Goal: Task Accomplishment & Management: Complete application form

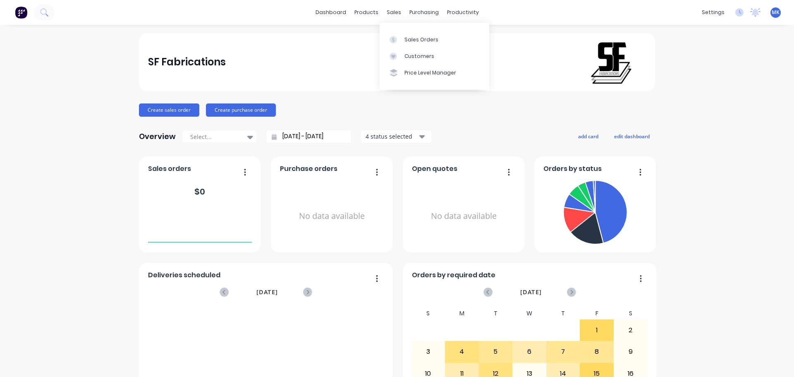
drag, startPoint x: 387, startPoint y: 16, endPoint x: 391, endPoint y: 26, distance: 10.9
click at [390, 19] on div "dashboard products sales purchasing productivity dashboard products Product Cat…" at bounding box center [397, 12] width 794 height 25
click at [394, 37] on icon at bounding box center [392, 39] width 7 height 7
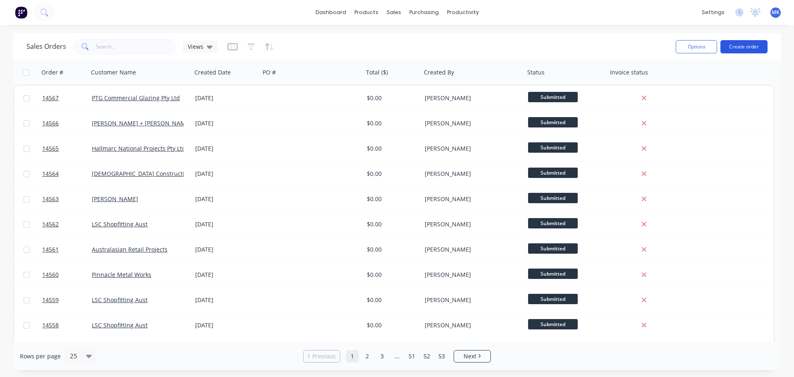
click at [736, 43] on button "Create order" at bounding box center [743, 46] width 47 height 13
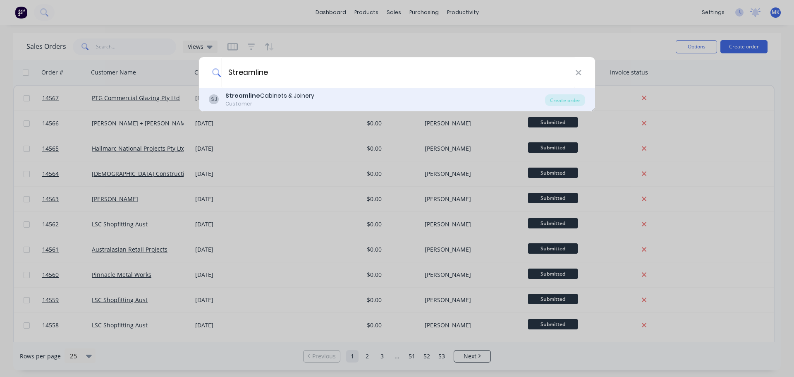
type input "Streamline"
click at [267, 104] on div "Customer" at bounding box center [269, 103] width 89 height 7
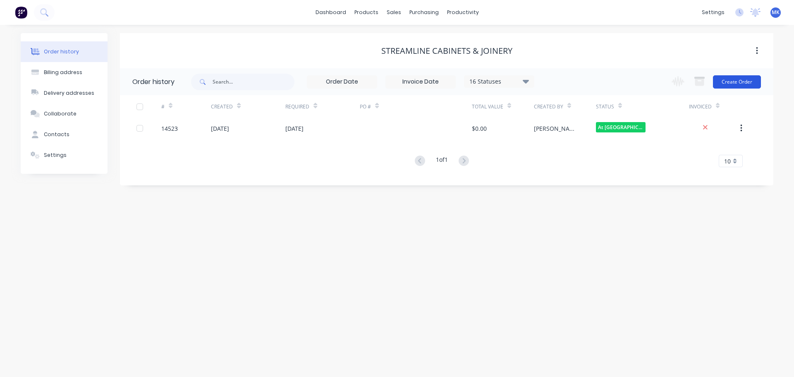
click at [734, 80] on button "Create Order" at bounding box center [737, 81] width 48 height 13
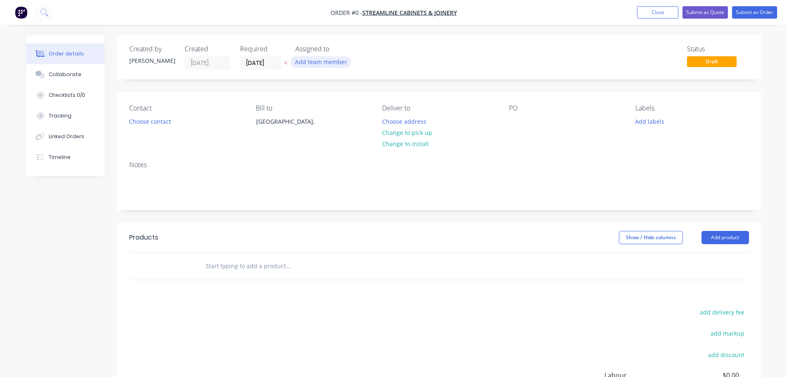
click at [308, 66] on button "Add team member" at bounding box center [321, 61] width 61 height 11
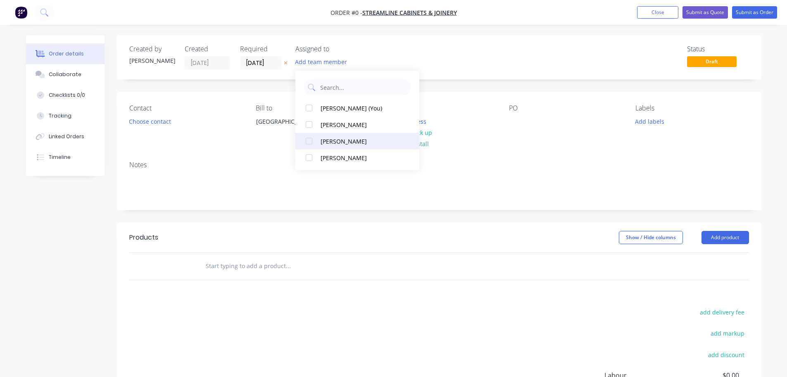
click at [331, 140] on div "[PERSON_NAME]" at bounding box center [362, 141] width 83 height 9
click at [165, 121] on div "Order details Collaborate Checklists 0/0 Tracking Linked Orders Timeline Order …" at bounding box center [394, 263] width 752 height 456
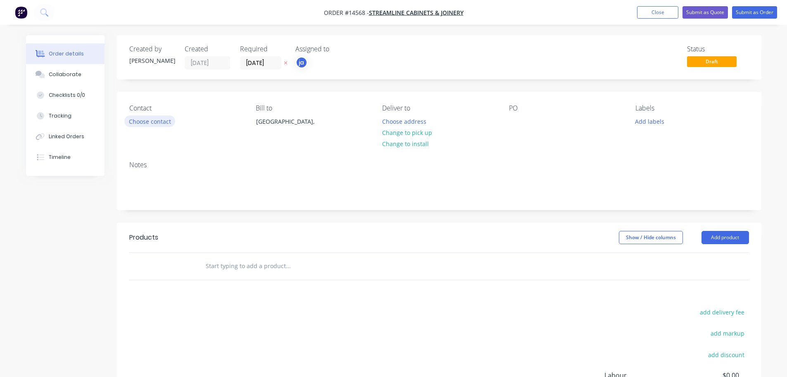
click at [165, 121] on button "Choose contact" at bounding box center [149, 120] width 51 height 11
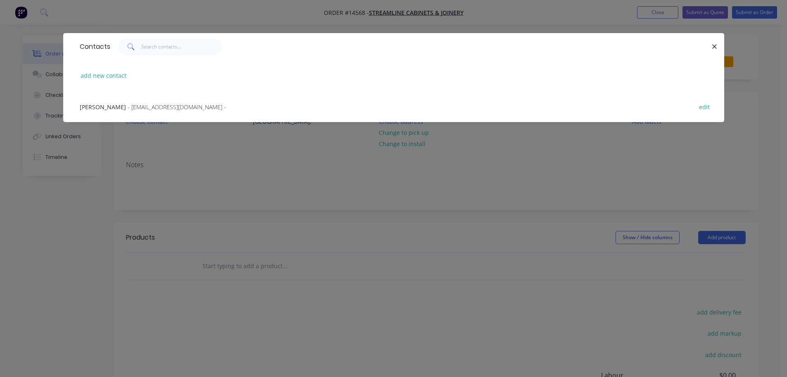
click at [158, 115] on div "[PERSON_NAME] - [PERSON_NAME][EMAIL_ADDRESS][DOMAIN_NAME] - edit" at bounding box center [394, 106] width 637 height 31
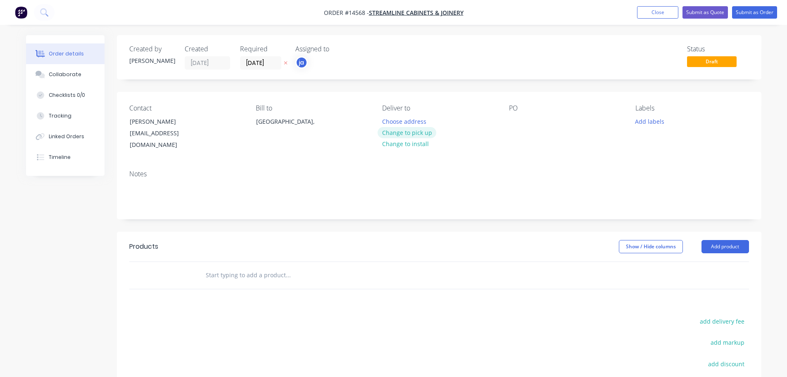
click at [418, 132] on button "Change to pick up" at bounding box center [407, 132] width 59 height 11
click at [637, 122] on button "Add labels" at bounding box center [650, 120] width 38 height 11
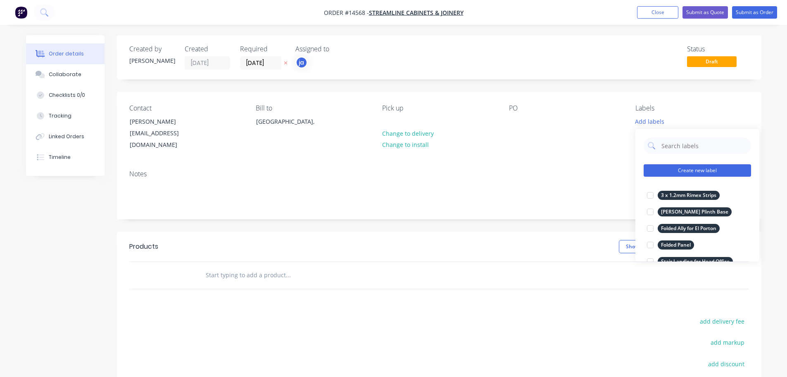
click at [690, 169] on button "Create new label" at bounding box center [697, 170] width 107 height 12
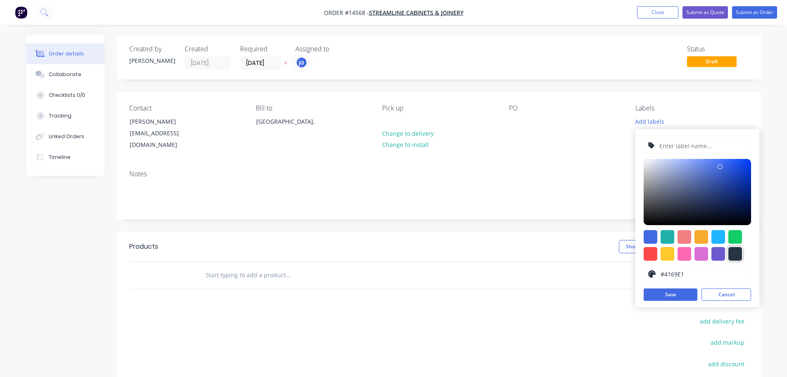
click at [734, 257] on div at bounding box center [736, 254] width 14 height 14
type input "#273444"
click at [660, 144] on input "text" at bounding box center [703, 146] width 88 height 16
paste input "2 x Legs + 1 X Hanging Rail"
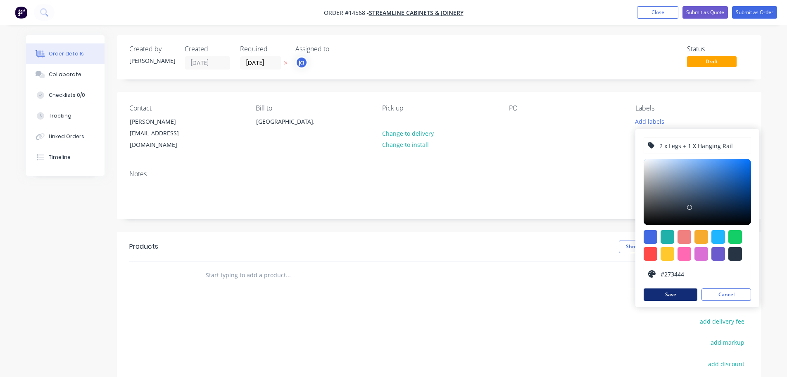
type input "2 x Legs + 1 X Hanging Rail"
click at [656, 296] on button "Save" at bounding box center [671, 294] width 54 height 12
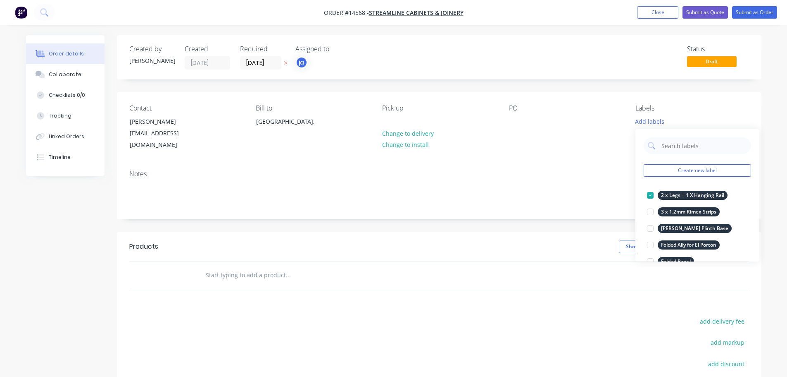
click at [261, 269] on input "text" at bounding box center [287, 275] width 165 height 17
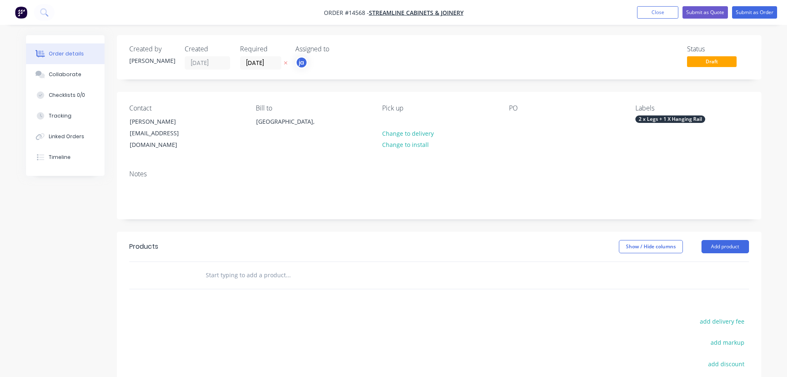
paste input "2 x Legs + 1 X Hanging Rail"
type input "2 x Legs + 1 X Hanging Rail"
click at [262, 298] on button "Add 2 x Legs + 1 X Hanging Rail to order" at bounding box center [333, 306] width 248 height 26
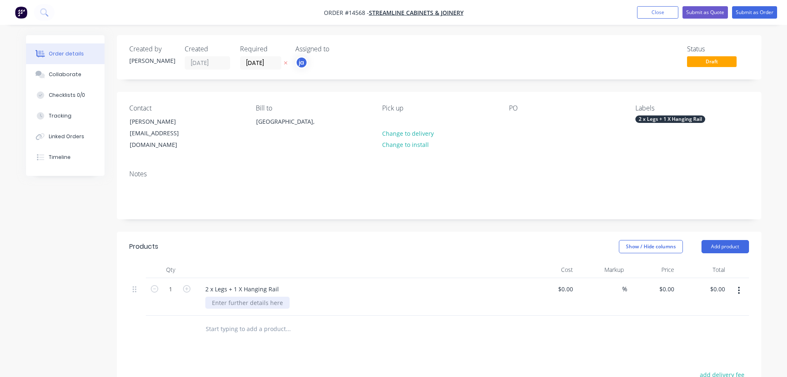
click at [262, 298] on div at bounding box center [247, 302] width 84 height 12
click at [654, 117] on div "2 x Legs + 1 X Hanging Rail" at bounding box center [671, 118] width 70 height 7
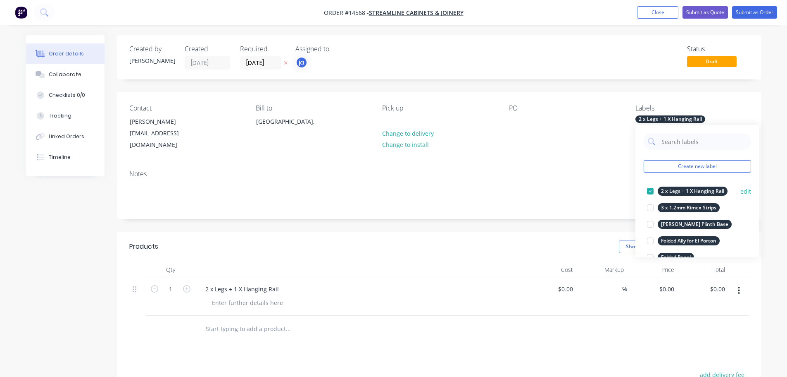
scroll to position [83, 0]
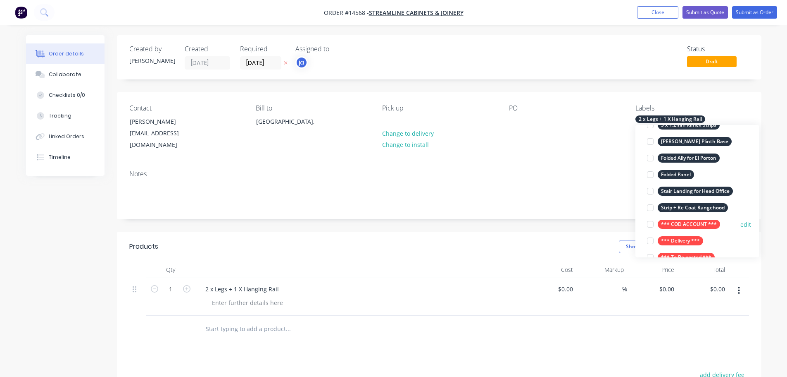
click at [672, 223] on div "*** COD ACCOUNT ***" at bounding box center [689, 224] width 62 height 9
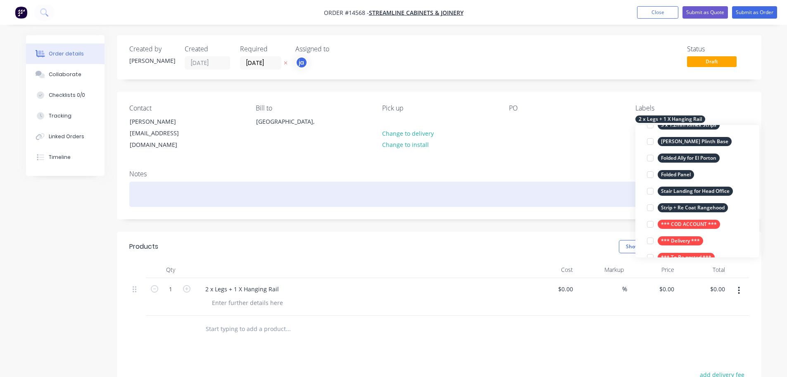
scroll to position [0, 0]
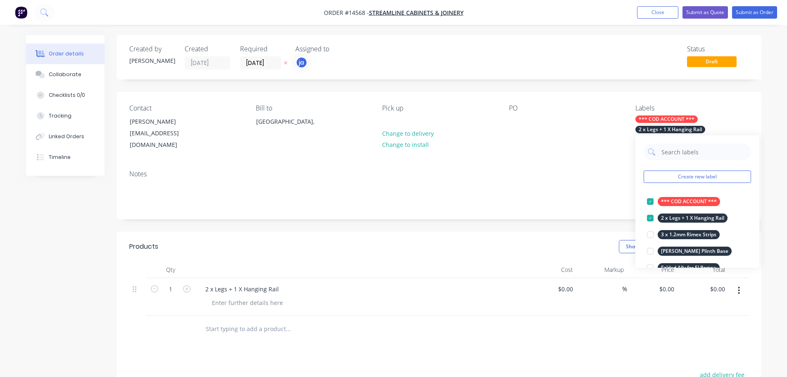
click at [486, 172] on div "Notes" at bounding box center [439, 190] width 645 height 55
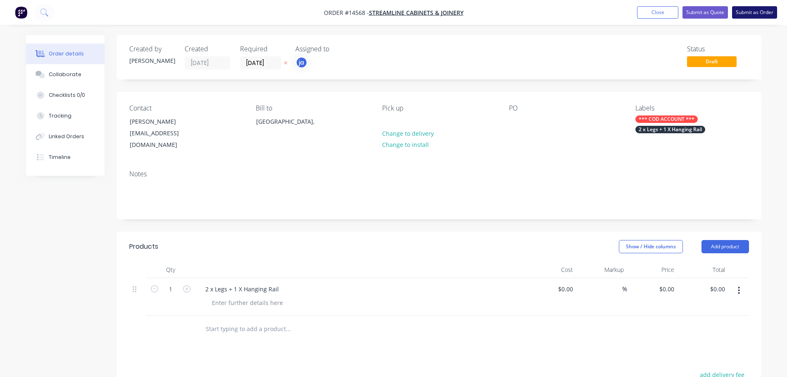
click at [742, 17] on button "Submit as Order" at bounding box center [754, 12] width 45 height 12
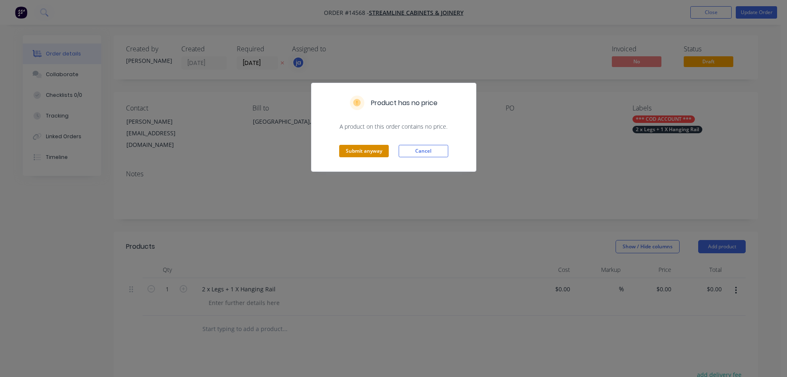
click at [369, 147] on button "Submit anyway" at bounding box center [364, 151] width 50 height 12
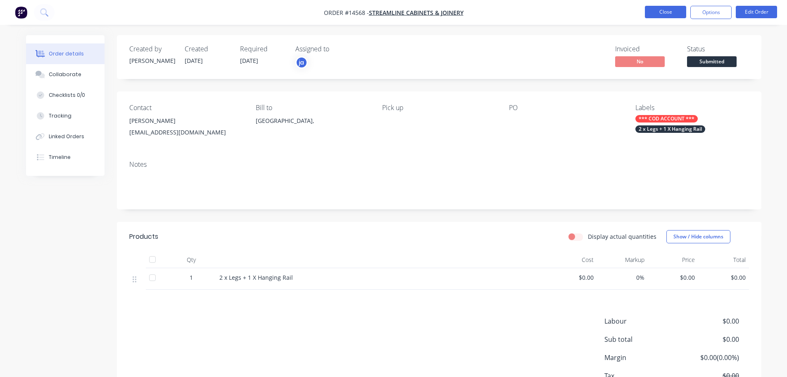
click at [666, 6] on button "Close" at bounding box center [665, 12] width 41 height 12
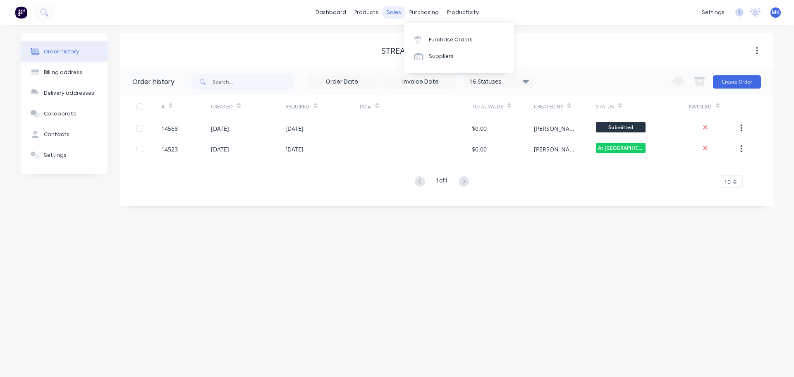
drag, startPoint x: 738, startPoint y: 80, endPoint x: 393, endPoint y: 9, distance: 352.0
click at [394, 9] on div "dashboard products sales purchasing productivity dashboard products Product Cat…" at bounding box center [397, 188] width 794 height 377
click at [393, 9] on div "sales" at bounding box center [393, 12] width 23 height 12
drag, startPoint x: 377, startPoint y: 11, endPoint x: 388, endPoint y: 16, distance: 12.4
click at [377, 11] on div "products" at bounding box center [366, 12] width 32 height 12
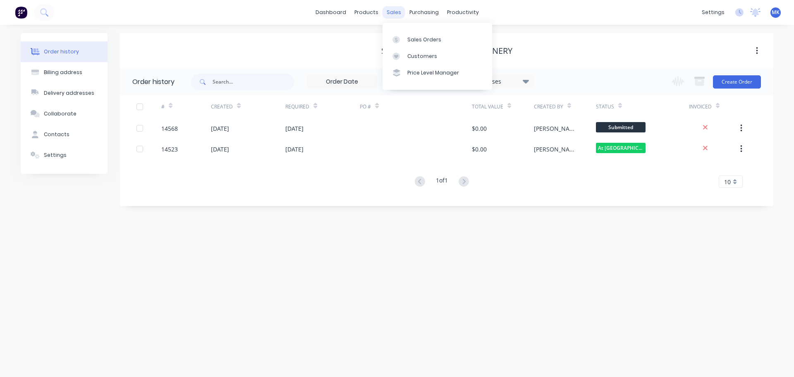
click at [391, 16] on div "sales" at bounding box center [393, 12] width 23 height 12
click at [415, 42] on div "Sales Orders" at bounding box center [424, 39] width 34 height 7
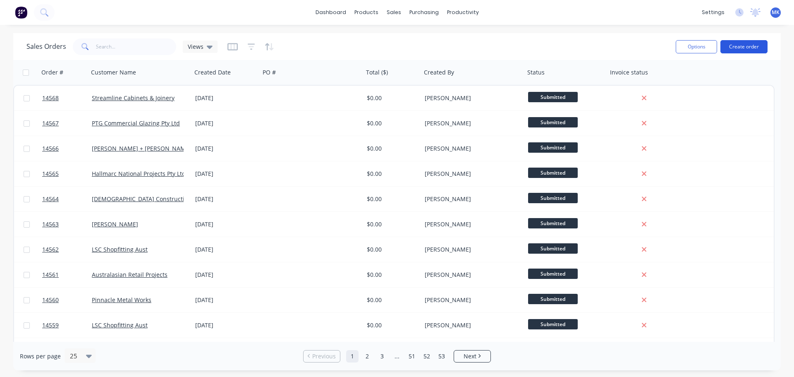
click at [750, 48] on button "Create order" at bounding box center [743, 46] width 47 height 13
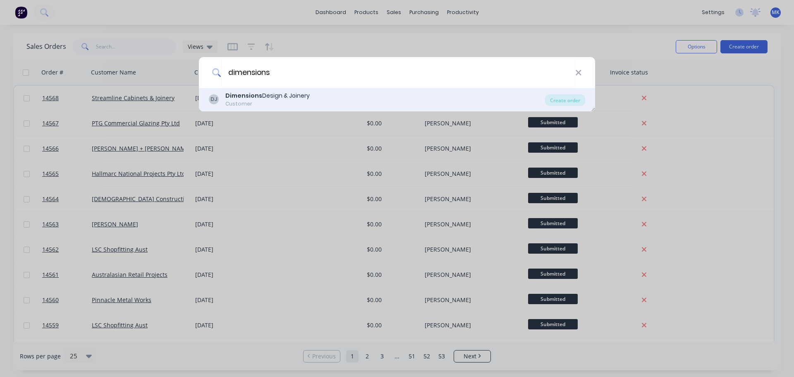
type input "dimensions"
click at [398, 91] on div "DJ Dimensions Design & Joinery Customer" at bounding box center [377, 99] width 336 height 16
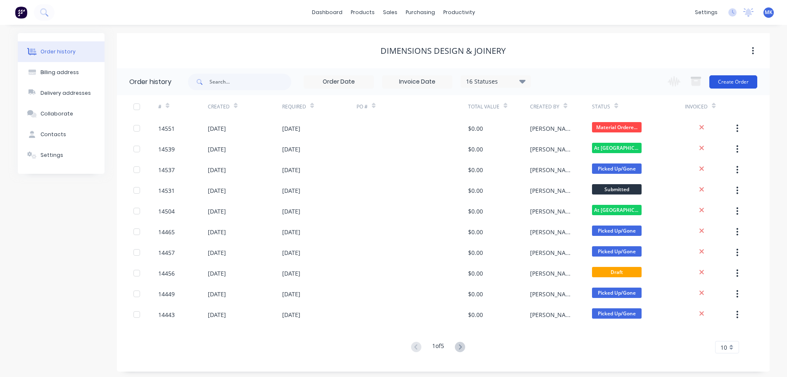
click at [741, 80] on button "Create Order" at bounding box center [734, 81] width 48 height 13
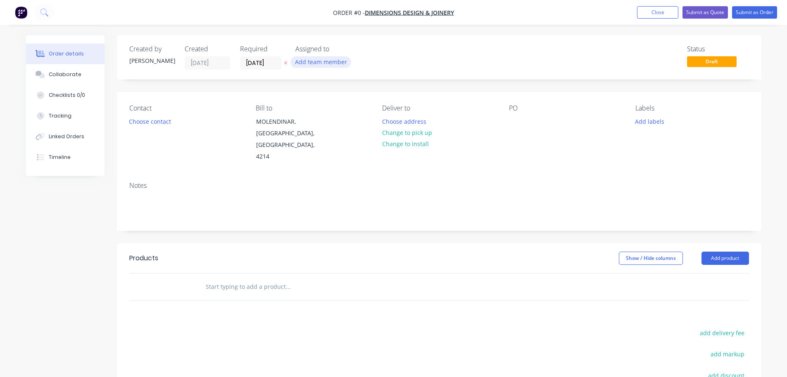
click at [319, 59] on button "Add team member" at bounding box center [321, 61] width 61 height 11
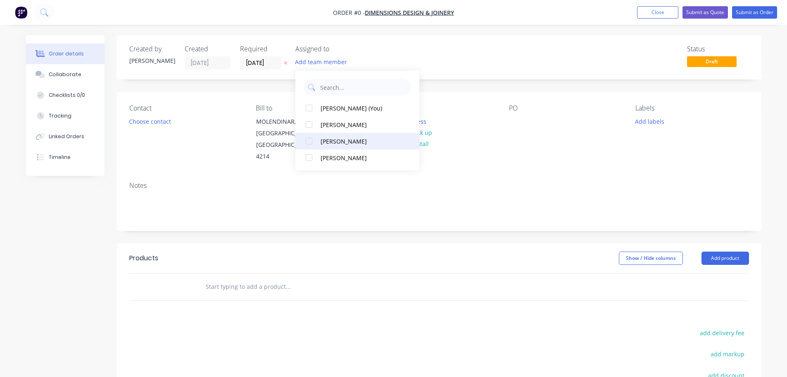
click at [334, 137] on div "[PERSON_NAME]" at bounding box center [362, 141] width 83 height 9
click at [158, 118] on div "Order details Collaborate Checklists 0/0 Tracking Linked Orders Timeline Order …" at bounding box center [394, 273] width 752 height 476
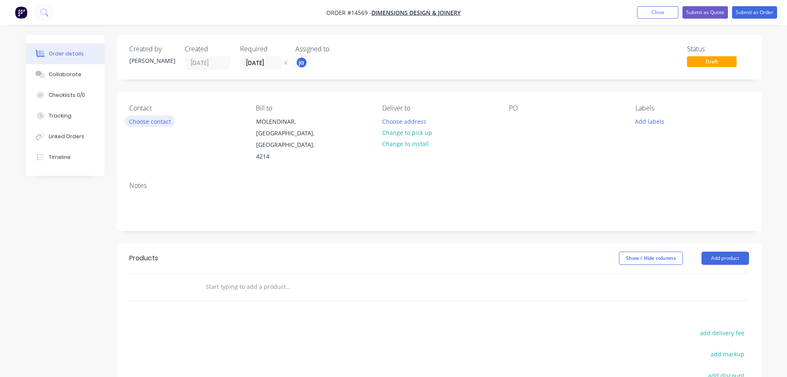
click at [161, 122] on button "Choose contact" at bounding box center [149, 120] width 51 height 11
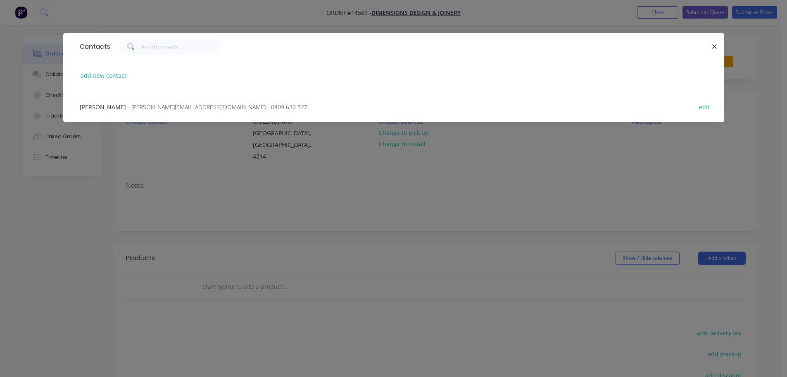
click at [146, 98] on div "Endre Gulyas - [EMAIL_ADDRESS][DOMAIN_NAME] - 0409 630 727 edit" at bounding box center [394, 106] width 637 height 31
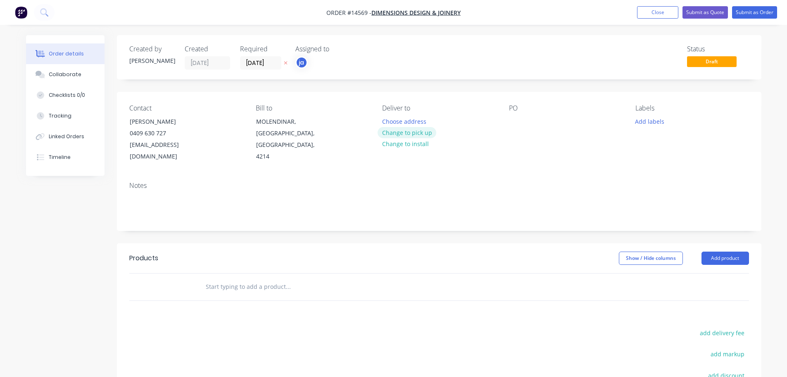
click at [381, 136] on button "Change to pick up" at bounding box center [407, 132] width 59 height 11
click at [660, 122] on button "Add labels" at bounding box center [650, 120] width 38 height 11
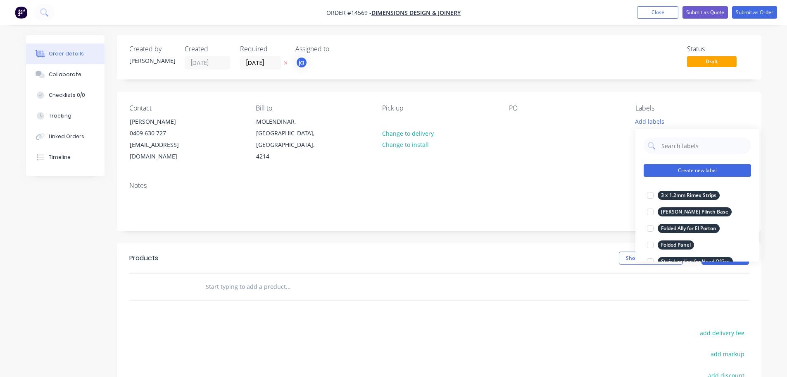
click at [690, 169] on button "Create new label" at bounding box center [697, 170] width 107 height 12
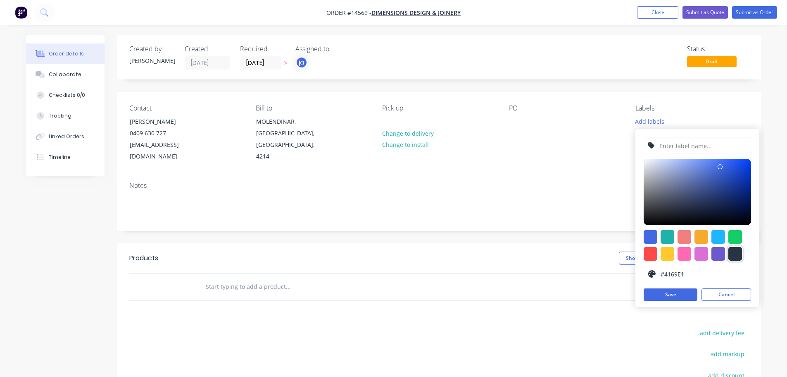
click at [740, 251] on div at bounding box center [736, 254] width 14 height 14
type input "#273444"
click at [699, 147] on input "text" at bounding box center [703, 146] width 88 height 16
paste input "38 x Curtain Rings"
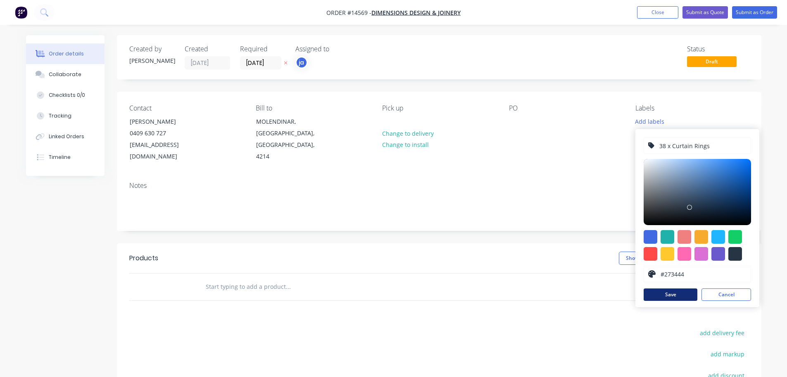
type input "38 x Curtain Rings"
click at [662, 291] on button "Save" at bounding box center [671, 294] width 54 height 12
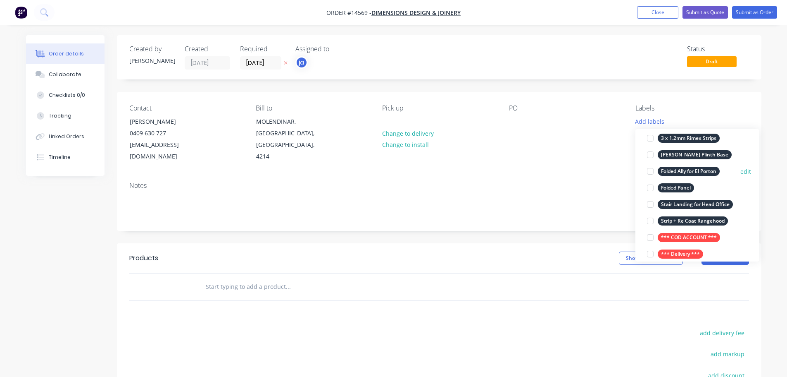
scroll to position [83, 0]
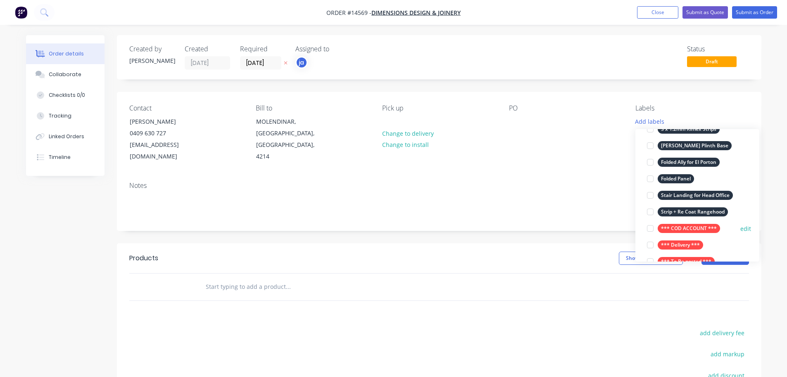
click at [673, 221] on div "*** COD ACCOUNT *** edit" at bounding box center [697, 228] width 107 height 17
click at [674, 224] on div "*** COD ACCOUNT ***" at bounding box center [689, 228] width 62 height 9
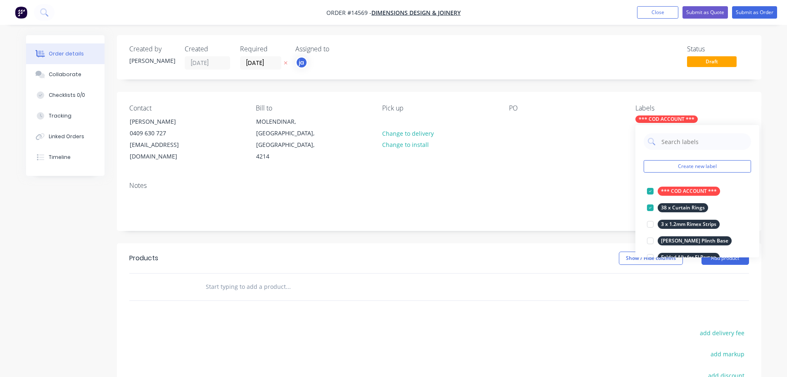
click at [241, 251] on div "Products" at bounding box center [195, 257] width 132 height 13
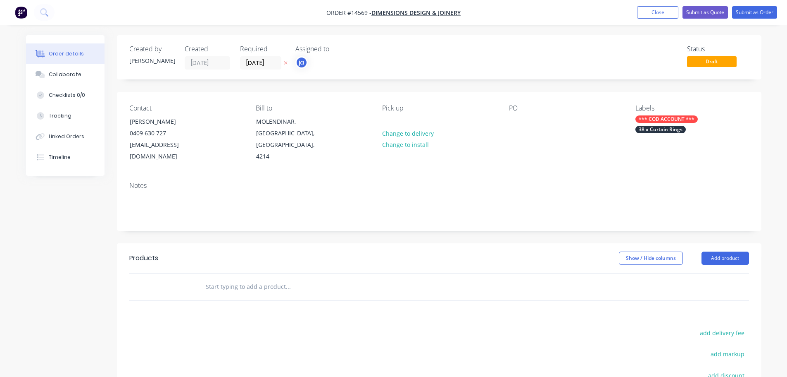
click at [245, 278] on input "text" at bounding box center [287, 286] width 165 height 17
paste input "38 x Curtain Rings"
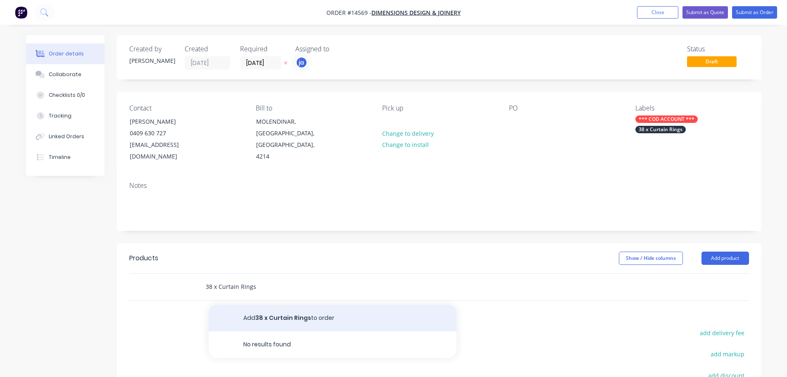
type input "38 x Curtain Rings"
click at [252, 306] on button "Add 38 x Curtain Rings to order" at bounding box center [333, 318] width 248 height 26
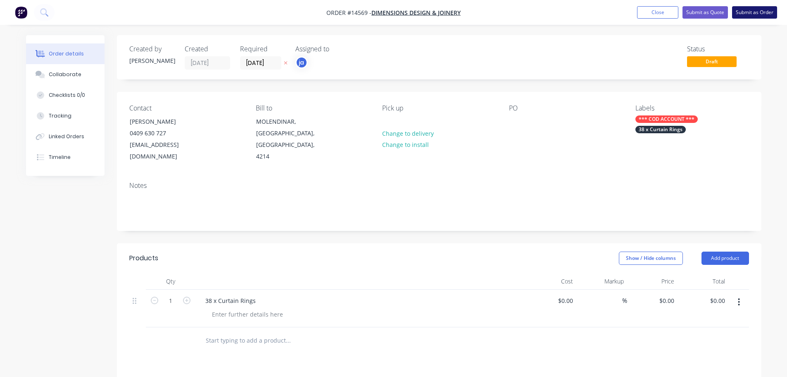
click at [759, 17] on button "Submit as Order" at bounding box center [754, 12] width 45 height 12
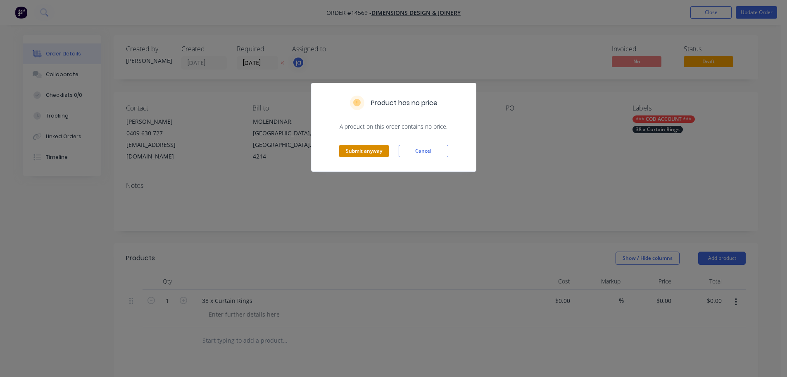
click at [364, 149] on button "Submit anyway" at bounding box center [364, 151] width 50 height 12
